Goal: Transaction & Acquisition: Purchase product/service

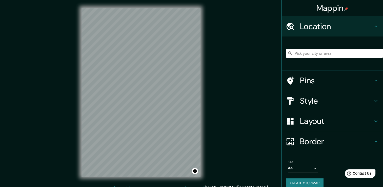
click at [373, 142] on icon at bounding box center [376, 141] width 6 height 6
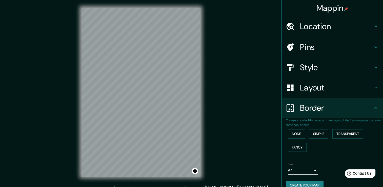
click at [312, 169] on body "Mappin Location Pins Style Layout Border Choose a border. Hint : you can make l…" at bounding box center [191, 93] width 383 height 187
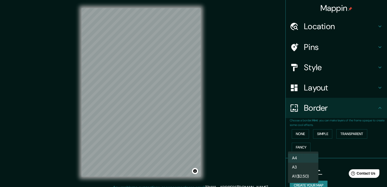
click at [310, 168] on li "A3" at bounding box center [303, 167] width 30 height 9
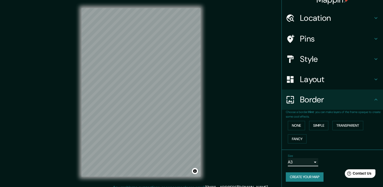
scroll to position [6, 0]
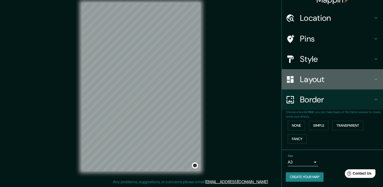
click at [336, 81] on h4 "Layout" at bounding box center [336, 79] width 73 height 10
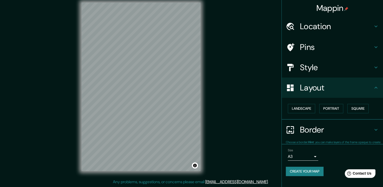
scroll to position [0, 0]
click at [308, 109] on button "Landscape" at bounding box center [301, 108] width 27 height 9
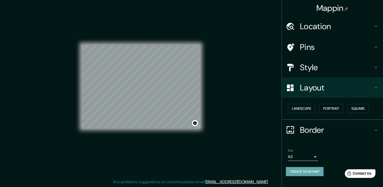
click at [319, 172] on button "Create your map" at bounding box center [305, 171] width 38 height 9
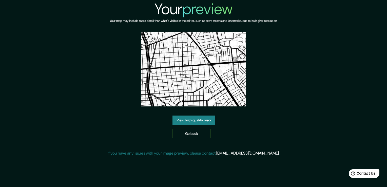
click at [186, 118] on link "View high quality map" at bounding box center [193, 119] width 42 height 9
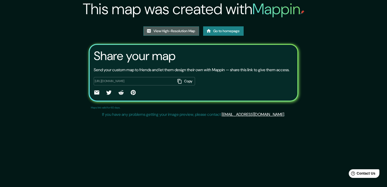
click at [181, 31] on link "View High-Resolution Map" at bounding box center [171, 30] width 56 height 9
